Goal: Find specific page/section: Find specific page/section

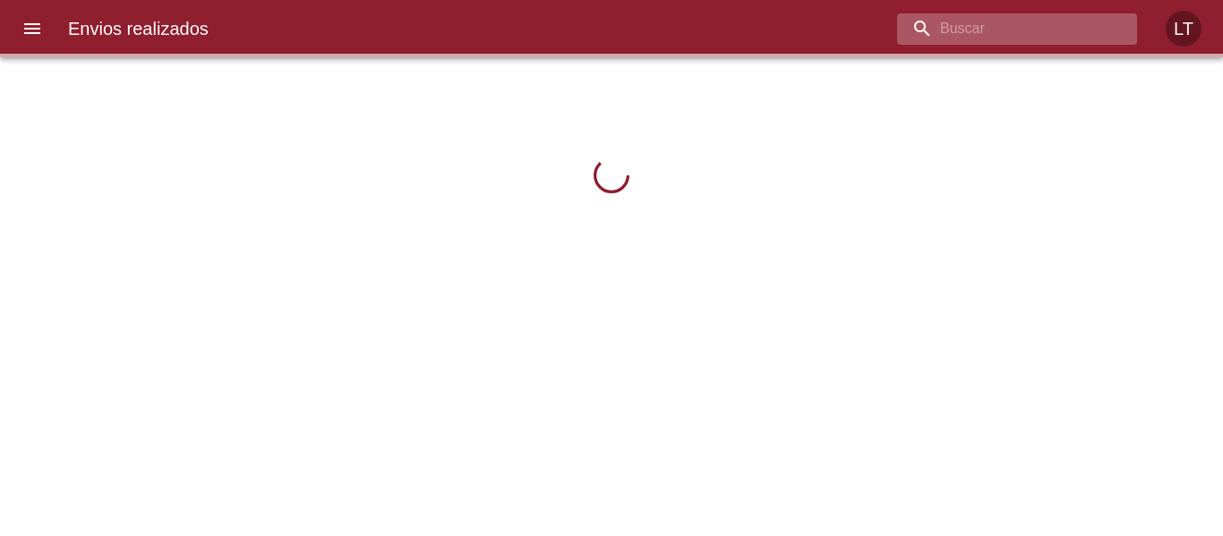
click at [1054, 33] on input "buscar" at bounding box center [1002, 28] width 210 height 31
paste input "9620672"
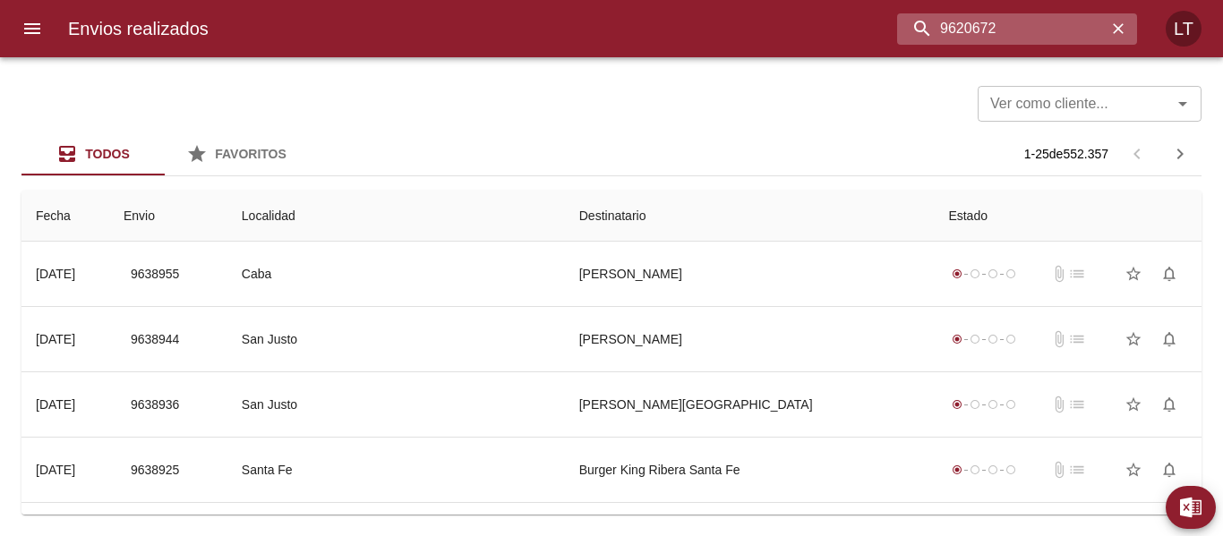
type input "9620672"
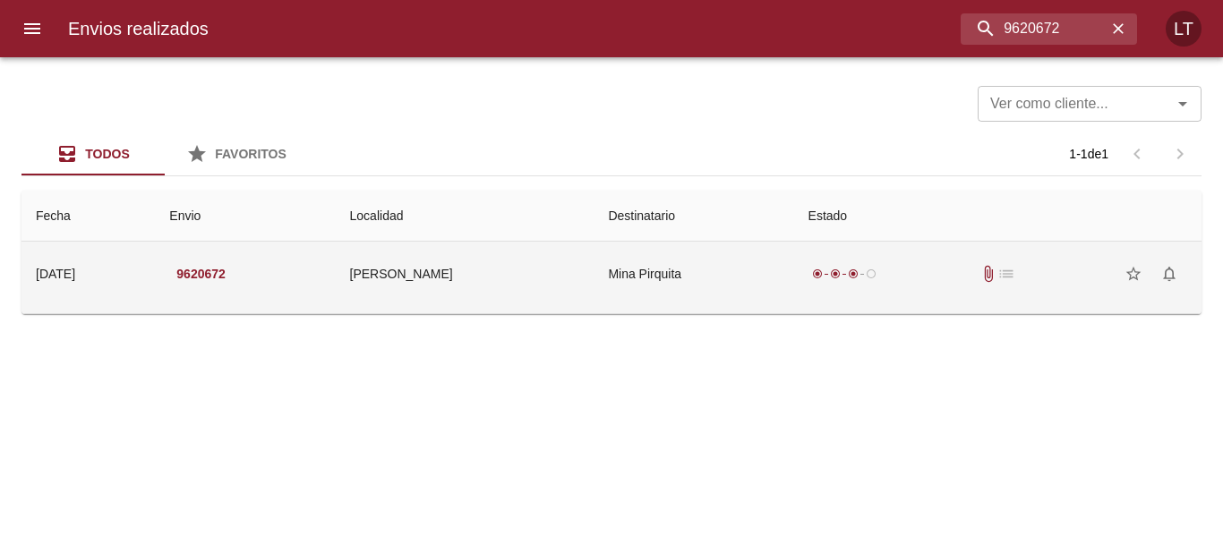
click at [654, 277] on td "Mina Pirquita" at bounding box center [694, 274] width 200 height 64
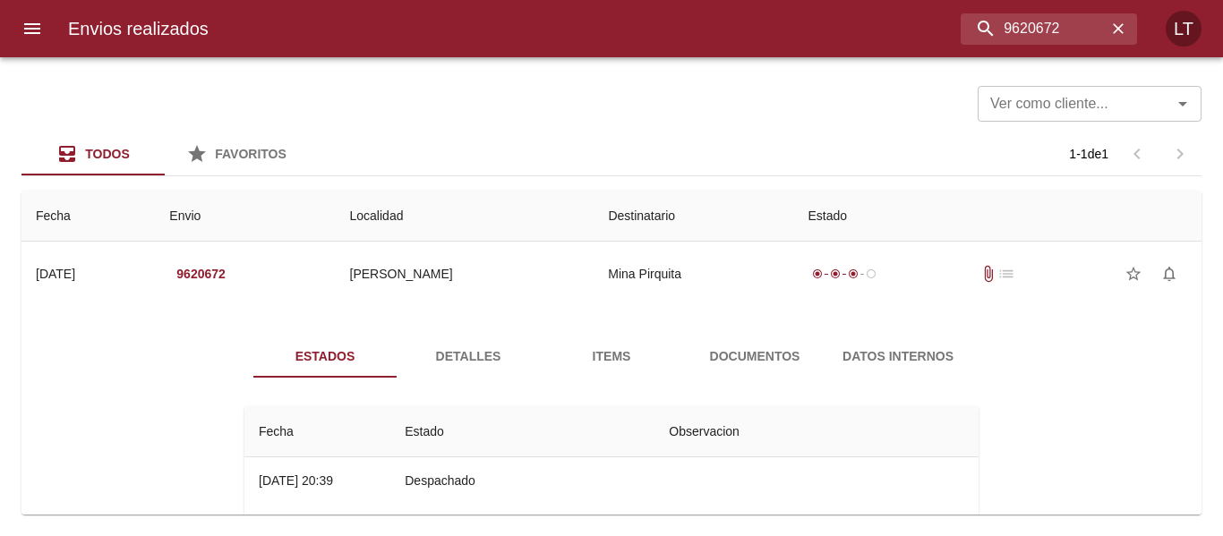
click at [699, 358] on span "Documentos" at bounding box center [755, 357] width 122 height 22
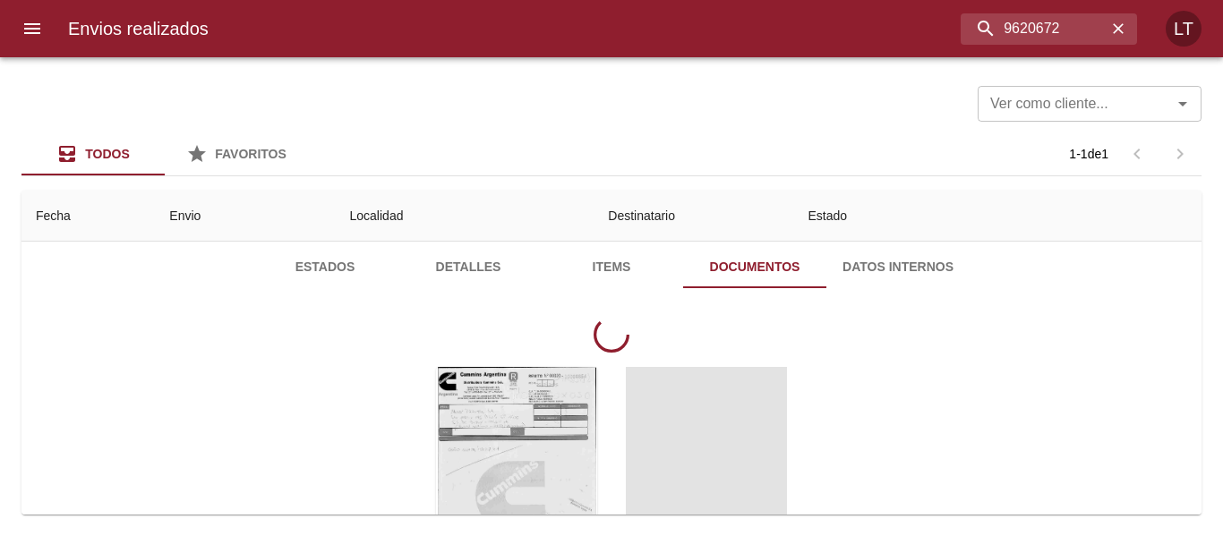
scroll to position [179, 0]
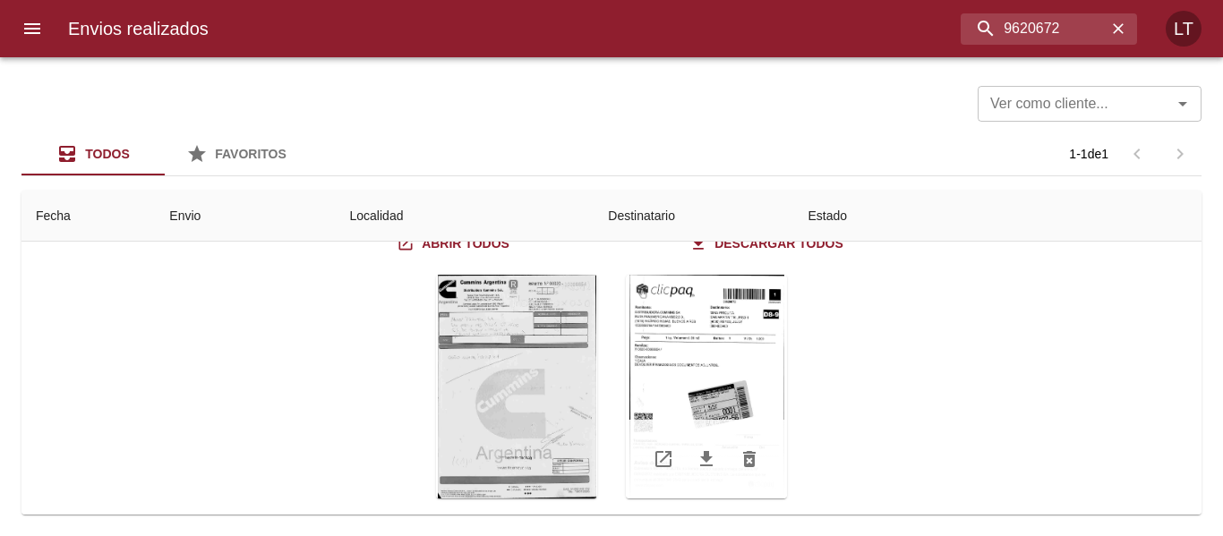
click at [758, 398] on div "Tabla de envíos del cliente" at bounding box center [706, 387] width 161 height 224
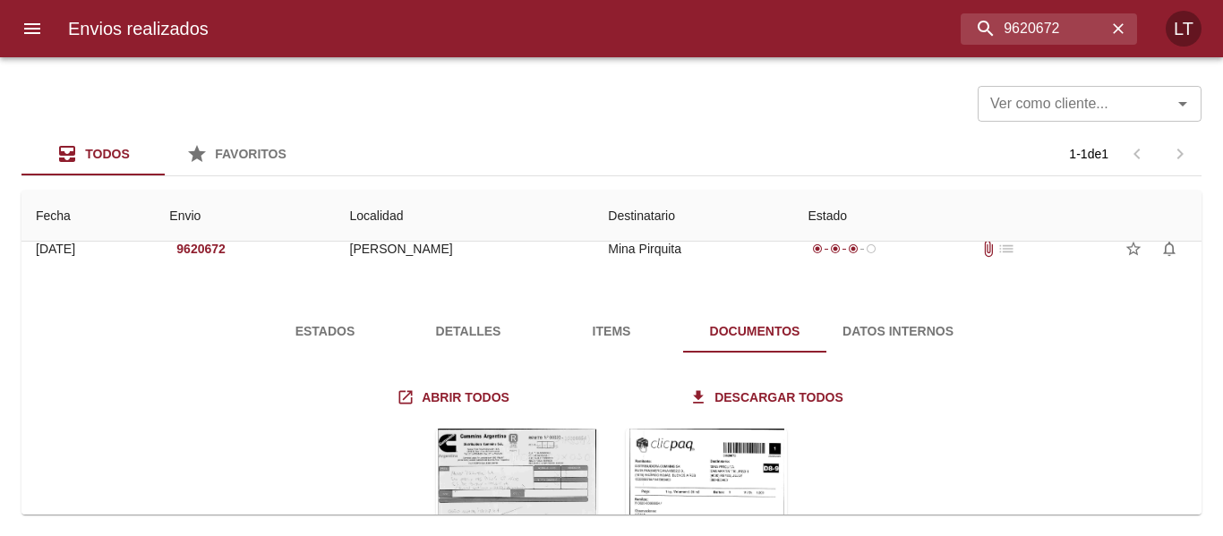
scroll to position [0, 0]
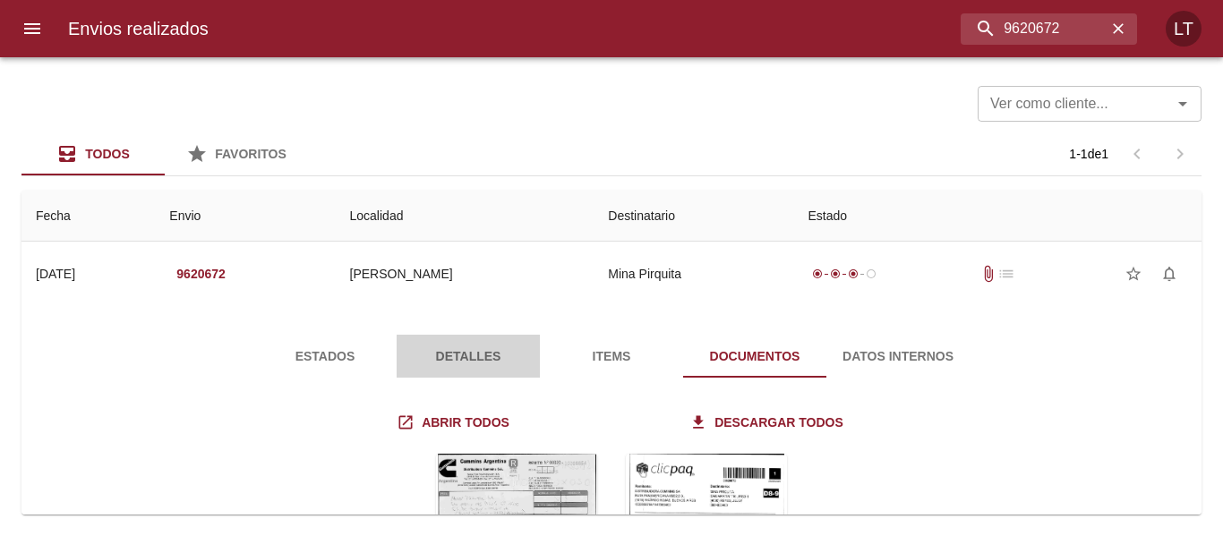
click at [463, 356] on span "Detalles" at bounding box center [468, 357] width 122 height 22
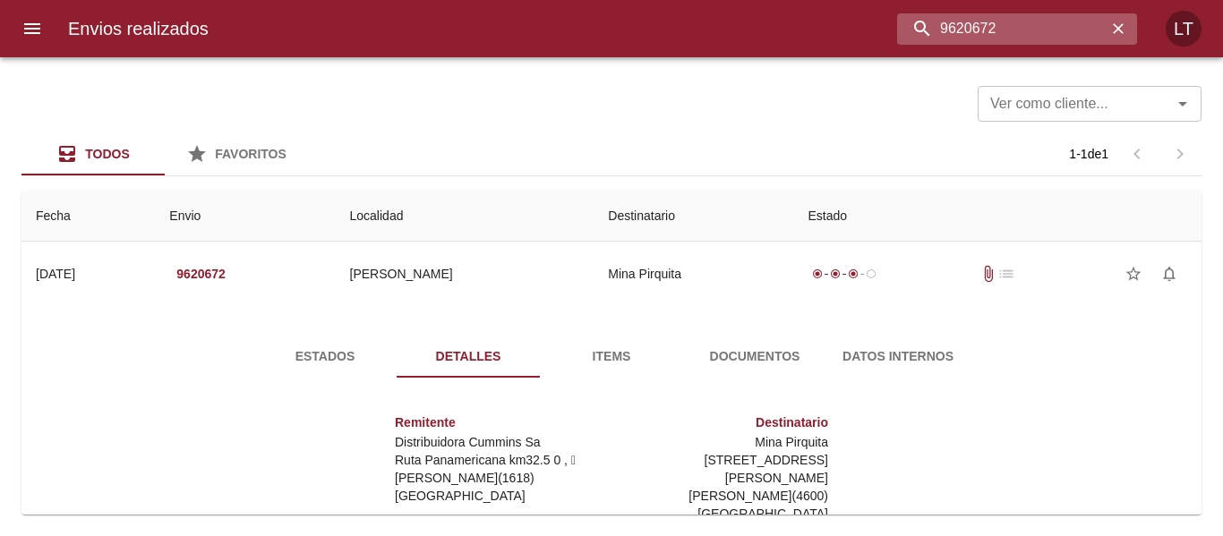
click at [1019, 34] on input "9620672" at bounding box center [1002, 28] width 210 height 31
